Goal: Transaction & Acquisition: Purchase product/service

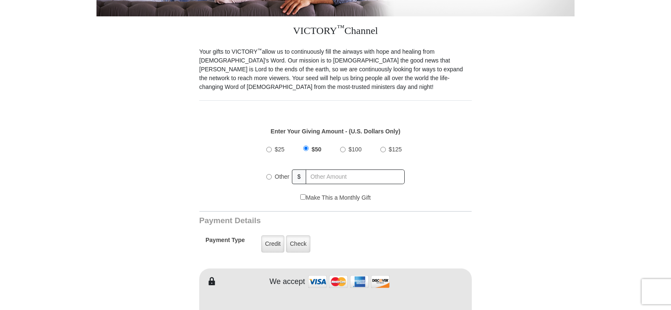
scroll to position [257, 0]
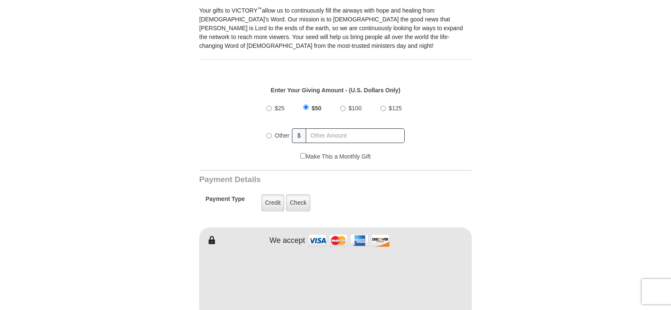
click at [271, 133] on input "Other" at bounding box center [268, 135] width 5 height 5
radio input "true"
type input "30.00"
click at [281, 194] on label "Credit" at bounding box center [272, 202] width 23 height 17
click at [0, 0] on input "Credit" at bounding box center [0, 0] width 0 height 0
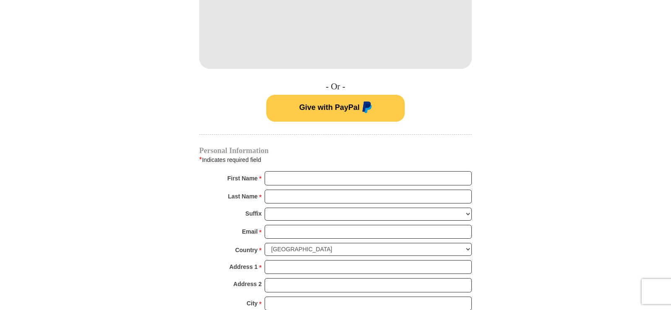
scroll to position [556, 0]
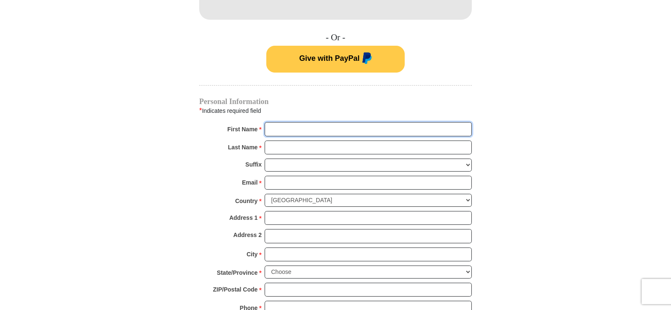
click at [278, 122] on input "First Name *" at bounding box center [368, 129] width 207 height 14
type input "[PERSON_NAME]"
click at [281, 145] on div "Last Name * Please enter Last Name" at bounding box center [335, 150] width 273 height 18
drag, startPoint x: 277, startPoint y: 140, endPoint x: 311, endPoint y: 148, distance: 35.1
click at [278, 141] on input "Last Name *" at bounding box center [368, 148] width 207 height 14
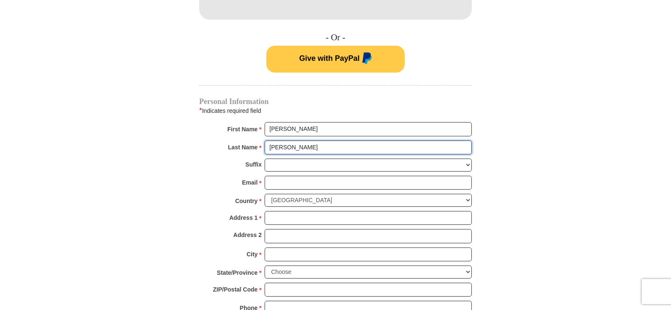
type input "[PERSON_NAME]"
click at [281, 176] on input "Email *" at bounding box center [368, 183] width 207 height 14
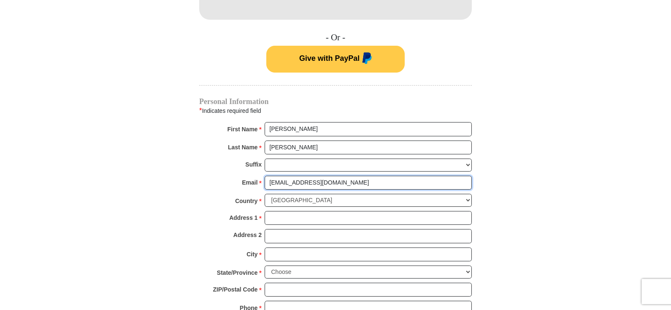
type input "[EMAIL_ADDRESS][DOMAIN_NAME]"
click at [291, 211] on input "Address 1 *" at bounding box center [368, 218] width 207 height 14
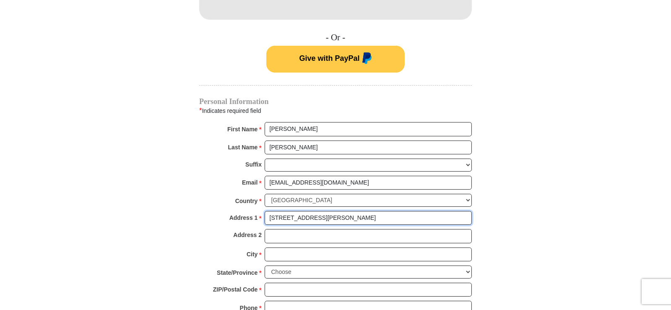
type input "[STREET_ADDRESS][PERSON_NAME]"
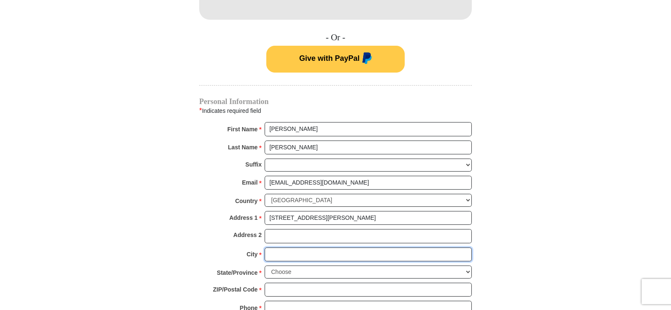
click at [283, 247] on input "City *" at bounding box center [368, 254] width 207 height 14
type input "[PERSON_NAME]"
click at [205, 255] on div "City * [GEOGRAPHIC_DATA] Please enter City" at bounding box center [335, 256] width 273 height 18
click at [265, 266] on select "Choose [US_STATE] [US_STATE] [US_STATE] [US_STATE] [US_STATE] Armed Forces Amer…" at bounding box center [368, 272] width 207 height 13
select select "GA"
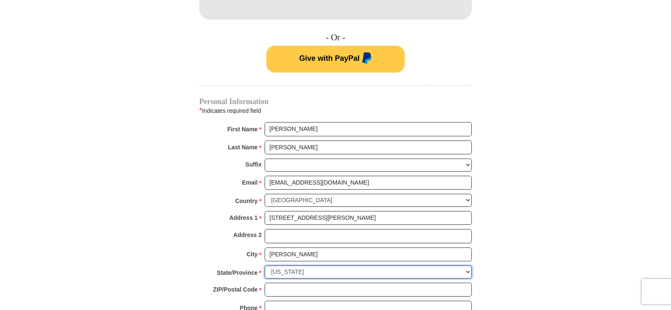
click option "[US_STATE]" at bounding box center [0, 0] width 0 height 0
click at [286, 283] on input "ZIP/Postal Code *" at bounding box center [368, 290] width 207 height 14
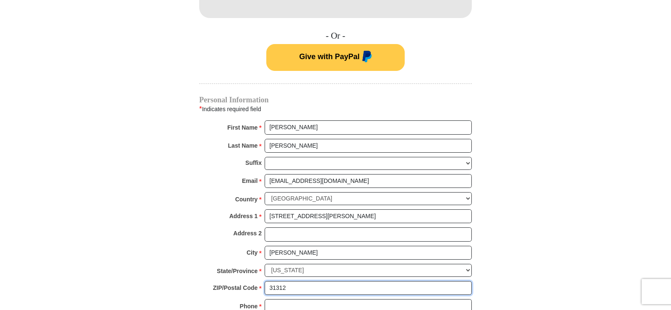
scroll to position [599, 0]
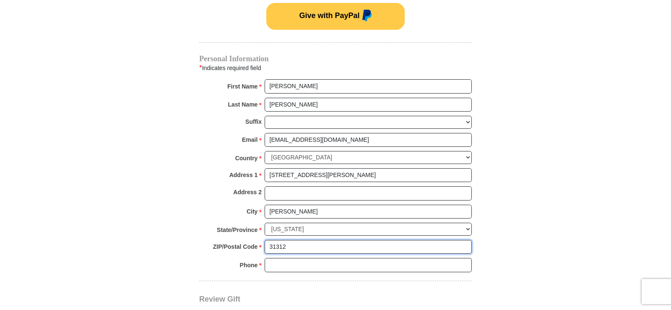
type input "31312"
drag, startPoint x: 280, startPoint y: 256, endPoint x: 304, endPoint y: 258, distance: 24.0
click at [281, 258] on input "Phone * *" at bounding box center [368, 265] width 207 height 14
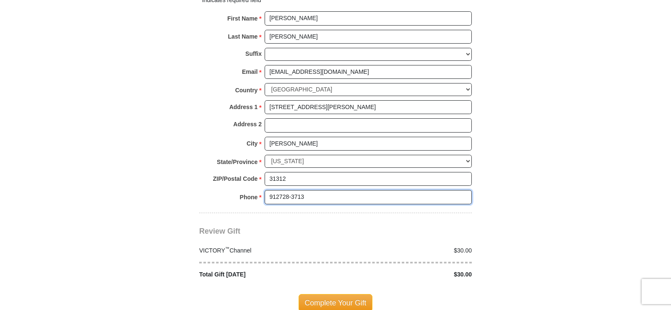
scroll to position [727, 0]
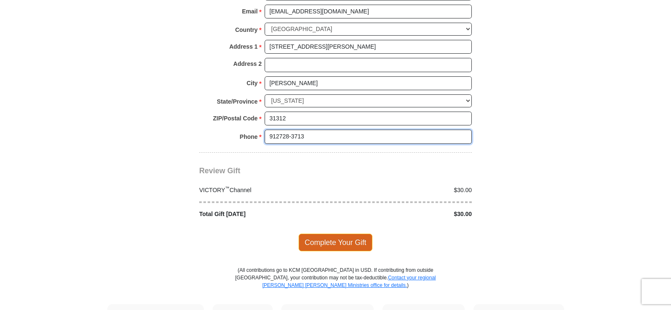
type input "912728-3713"
click at [328, 234] on span "Complete Your Gift" at bounding box center [336, 243] width 74 height 18
